Goal: Navigation & Orientation: Find specific page/section

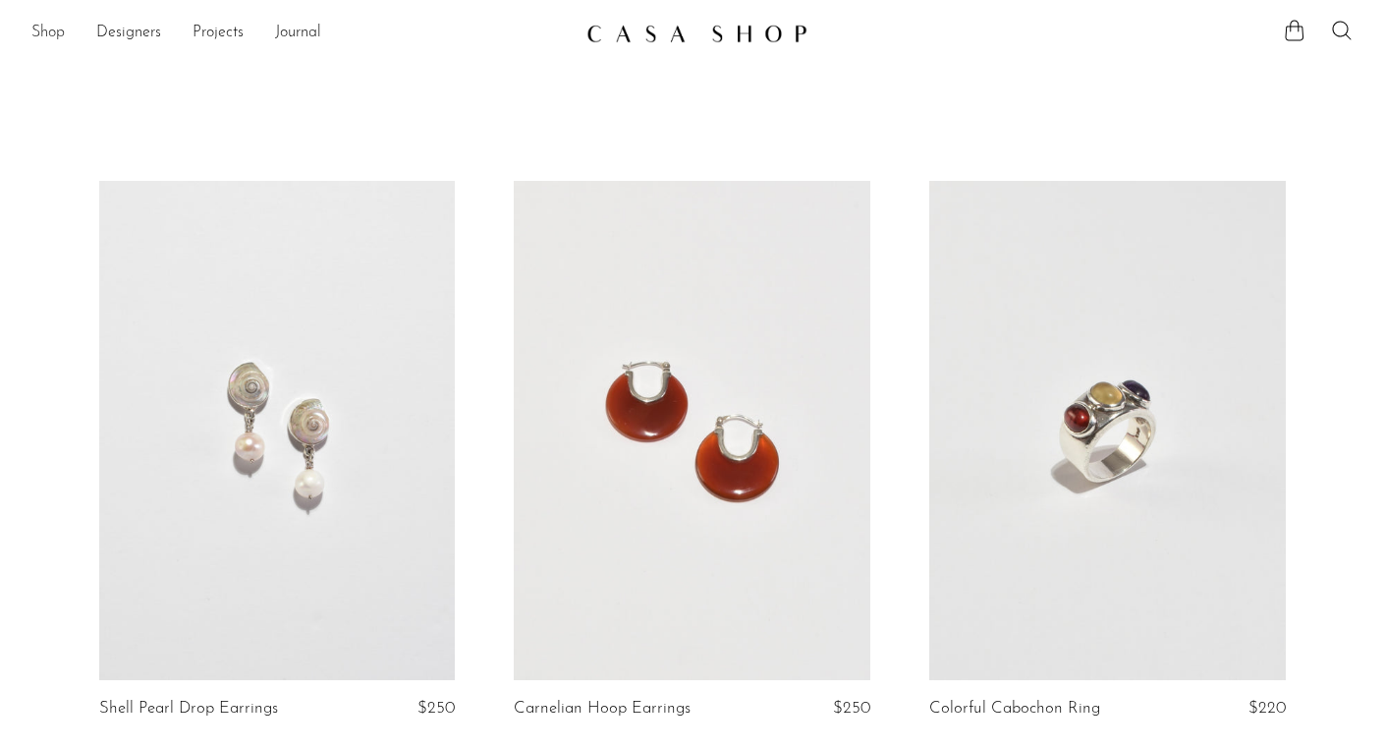
click at [53, 31] on link "Shop" at bounding box center [47, 34] width 33 height 26
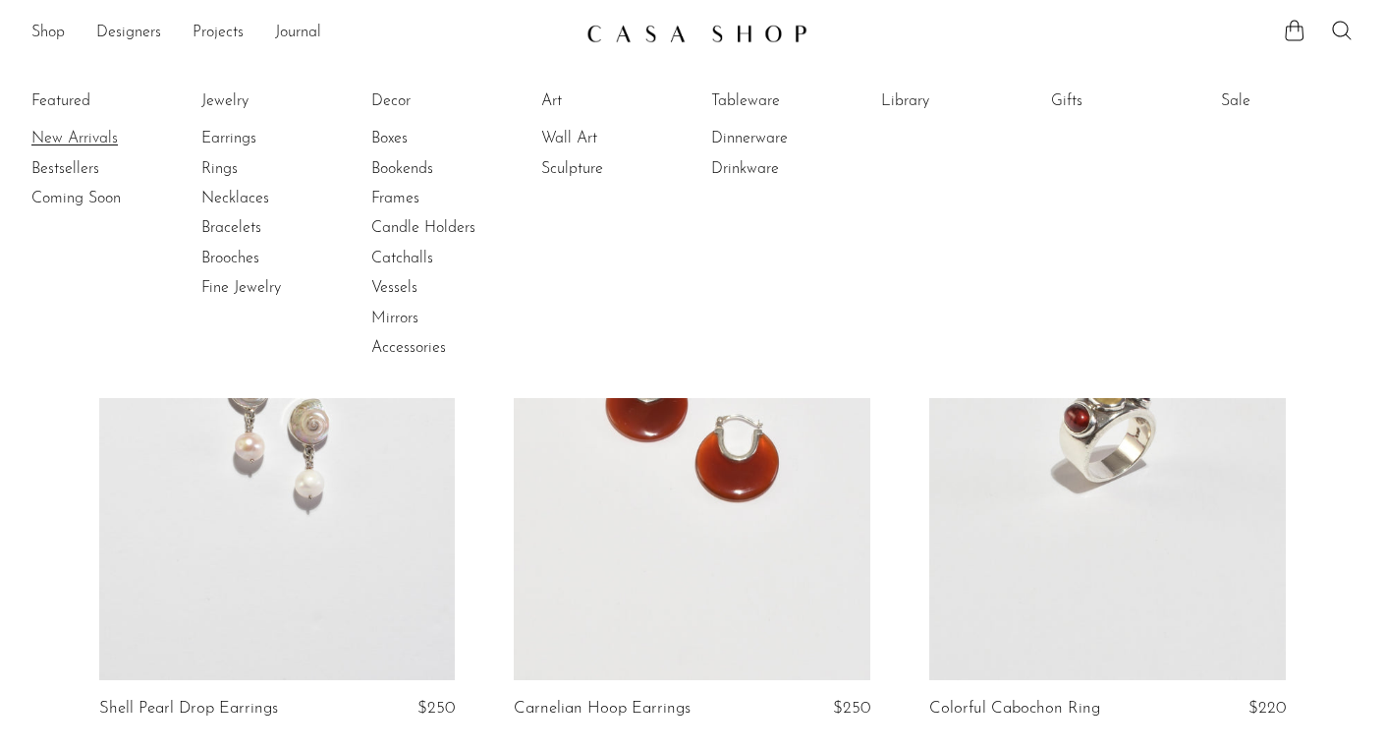
click at [58, 134] on link "New Arrivals" at bounding box center [104, 139] width 147 height 22
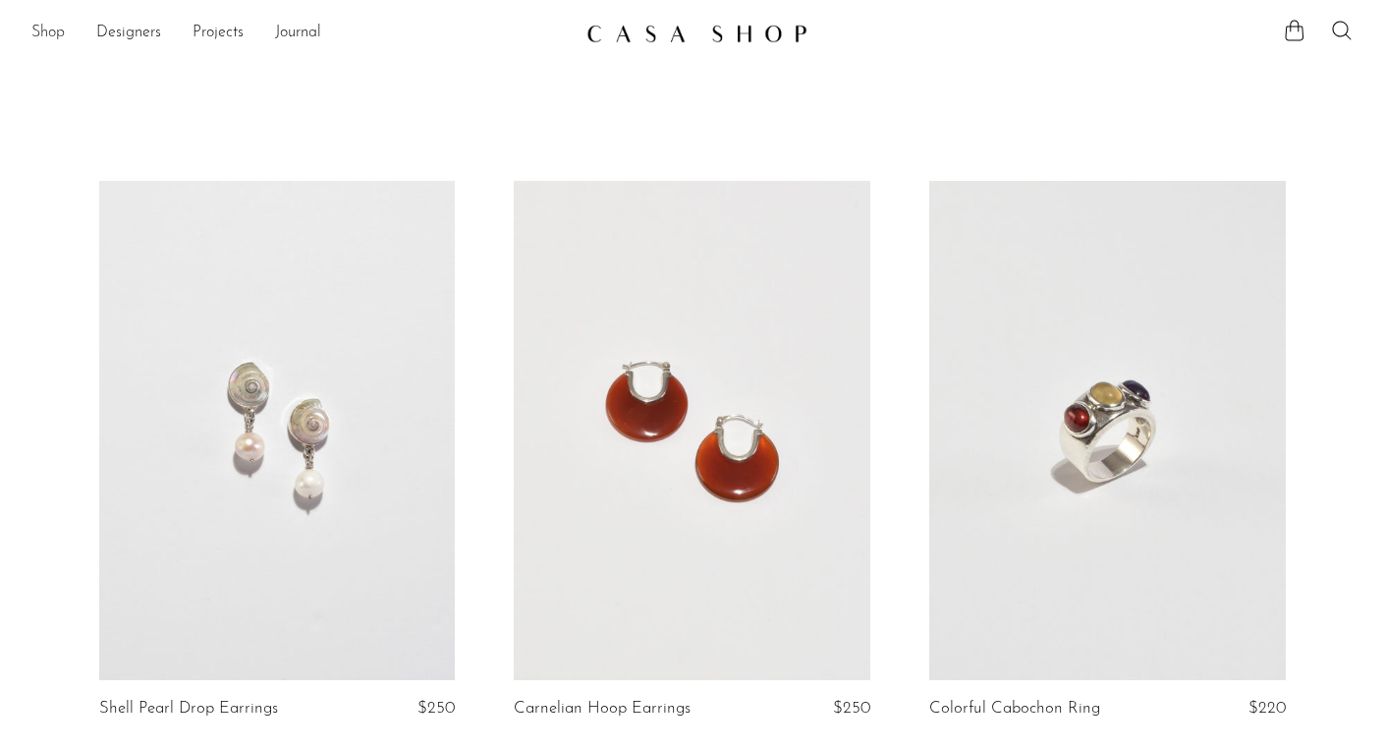
click at [51, 32] on link "Shop" at bounding box center [47, 34] width 33 height 26
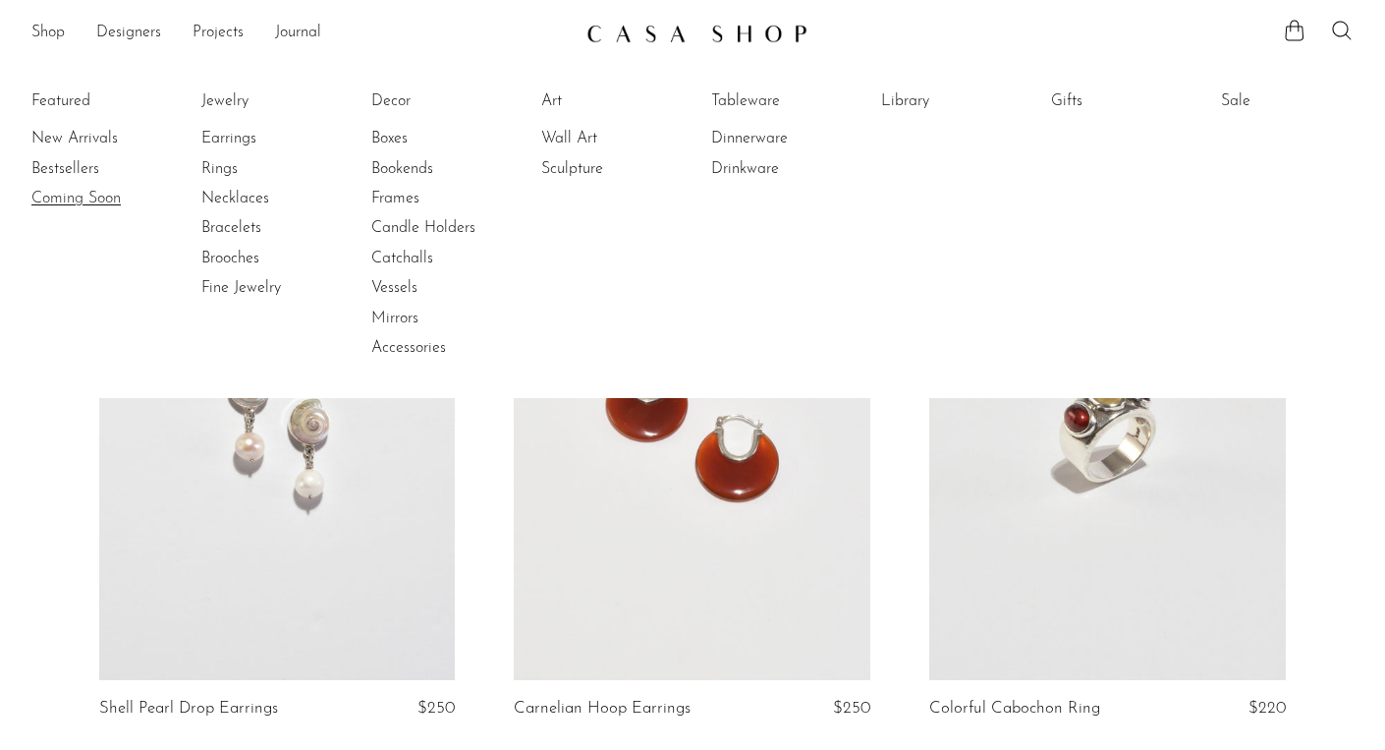
click at [63, 193] on link "Coming Soon" at bounding box center [104, 199] width 147 height 22
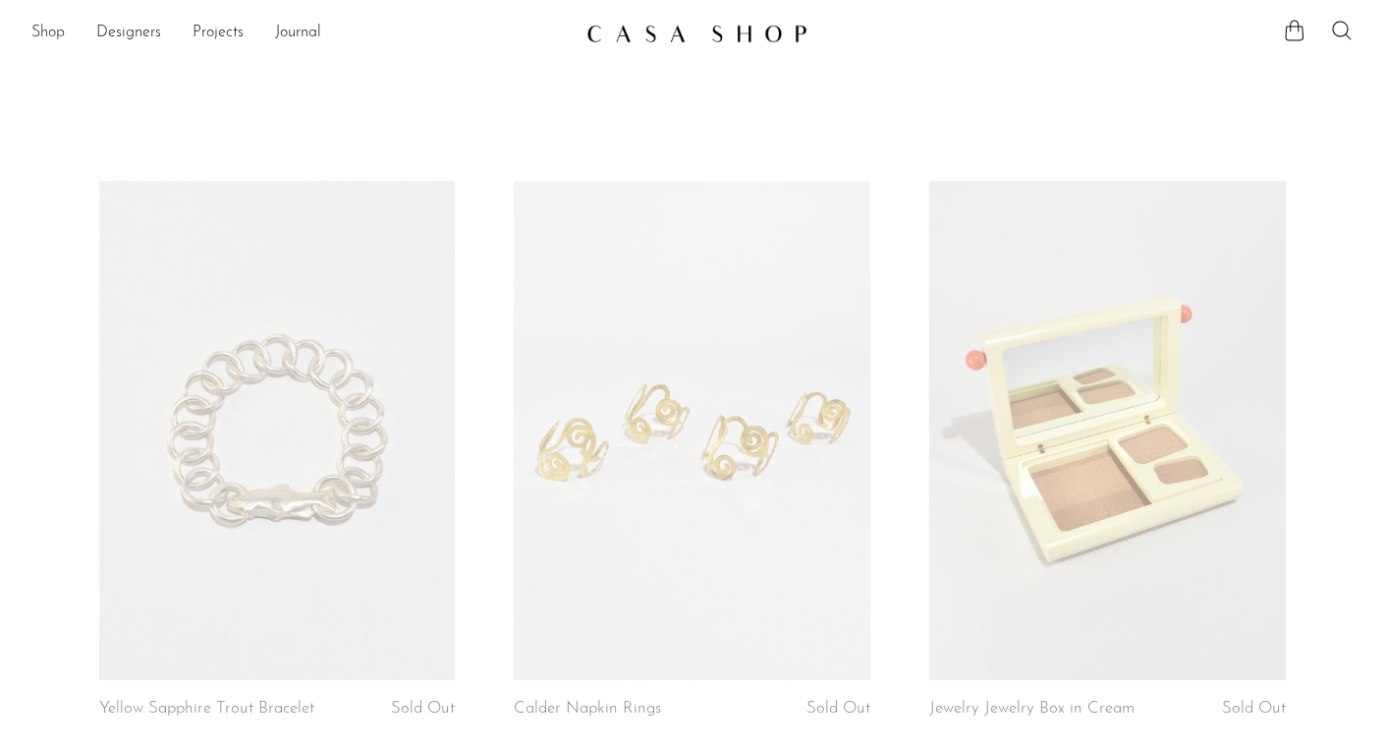
click at [50, 32] on link "Shop" at bounding box center [47, 34] width 33 height 26
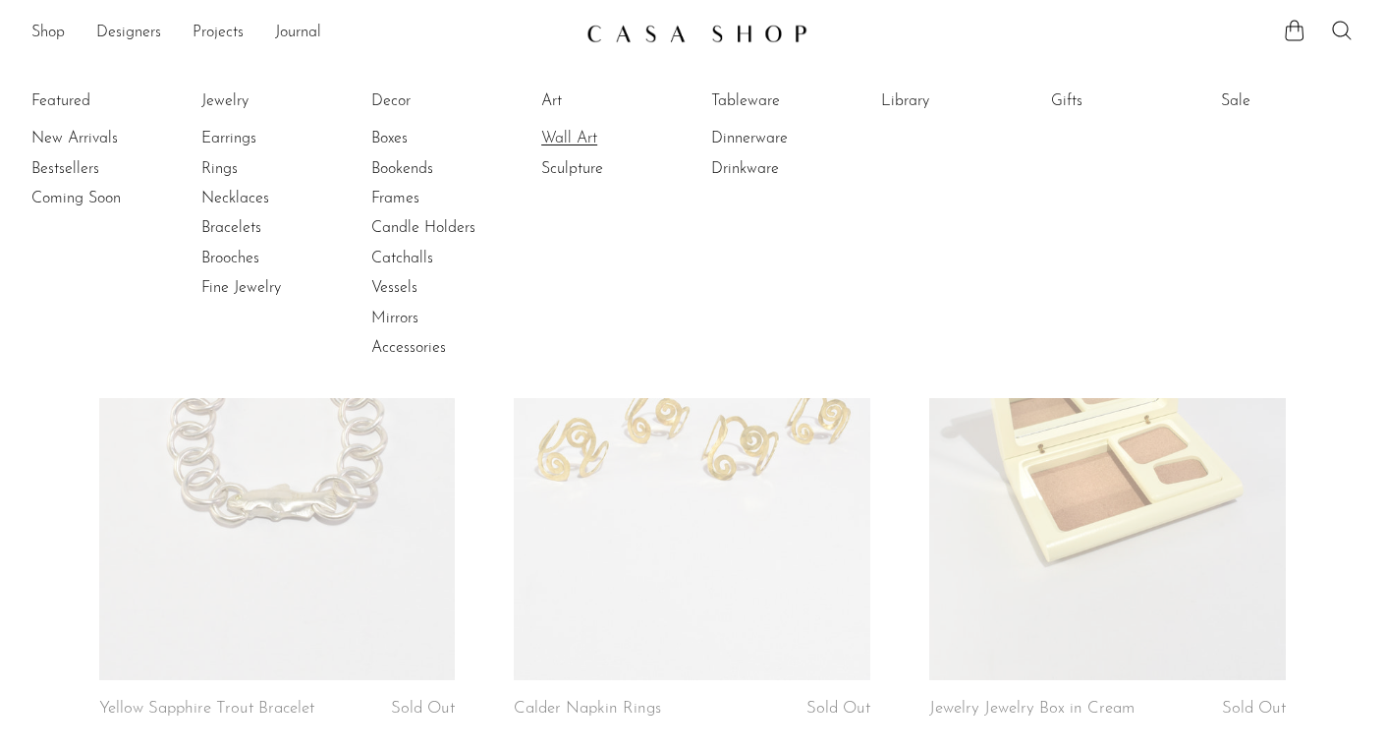
click at [554, 136] on link "Wall Art" at bounding box center [614, 139] width 147 height 22
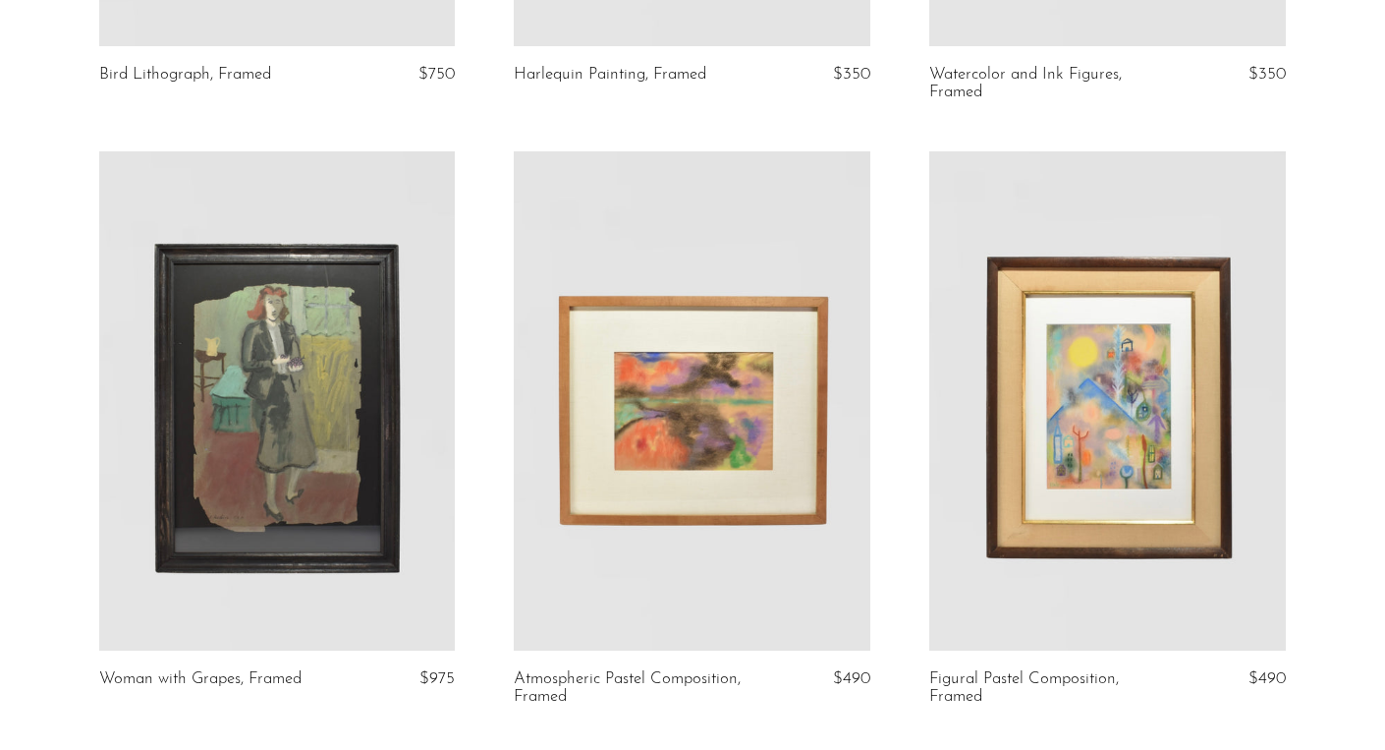
scroll to position [635, 0]
